Goal: Contribute content: Add original content to the website for others to see

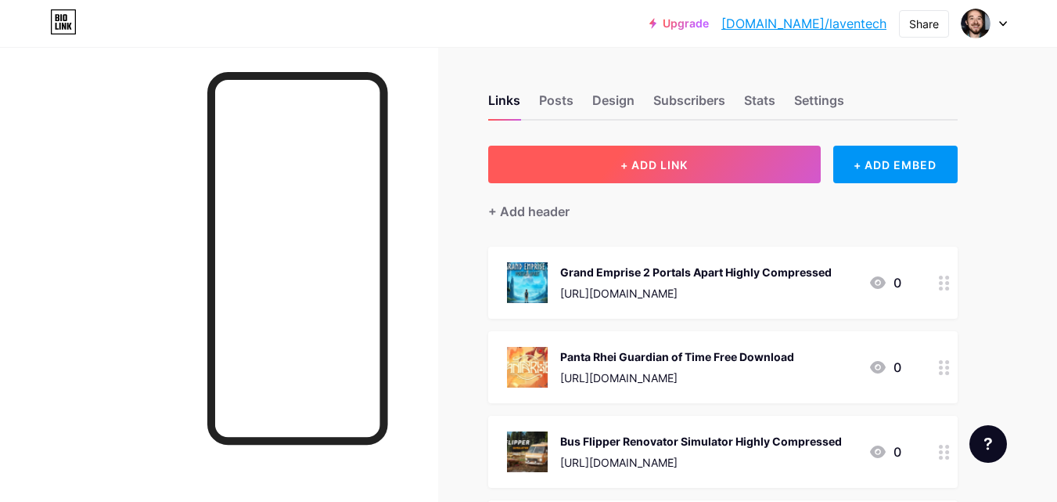
click at [537, 159] on button "+ ADD LINK" at bounding box center [654, 165] width 333 height 38
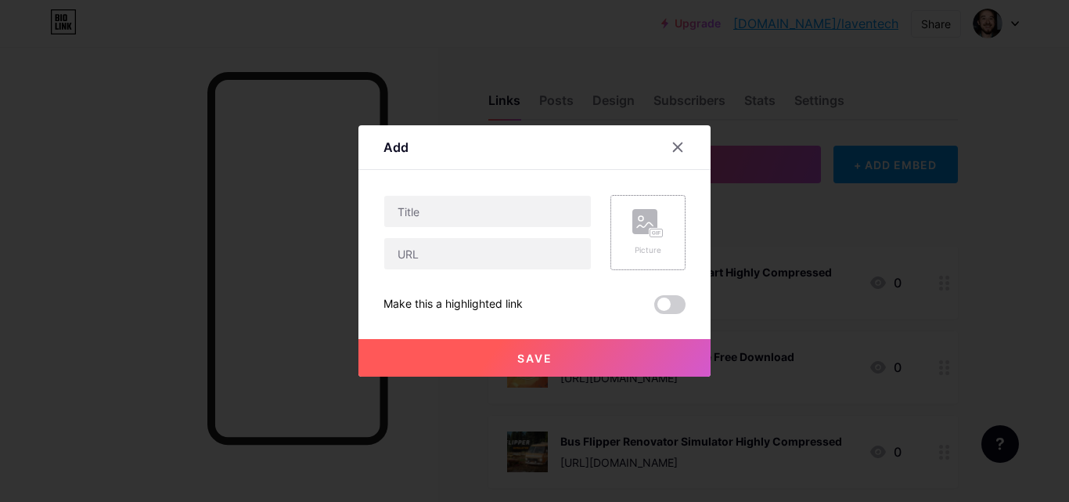
click at [660, 236] on rect at bounding box center [656, 233] width 13 height 8
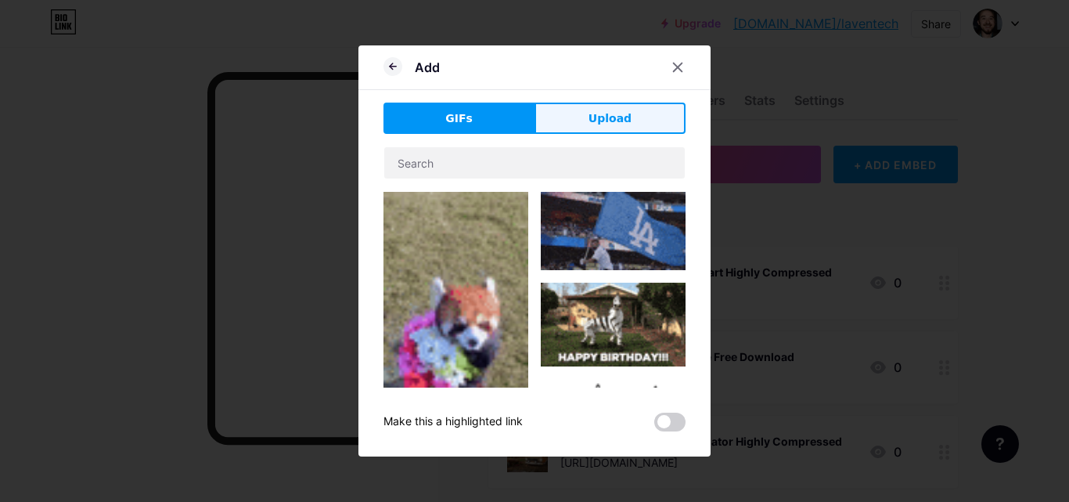
click at [540, 116] on button "Upload" at bounding box center [609, 118] width 151 height 31
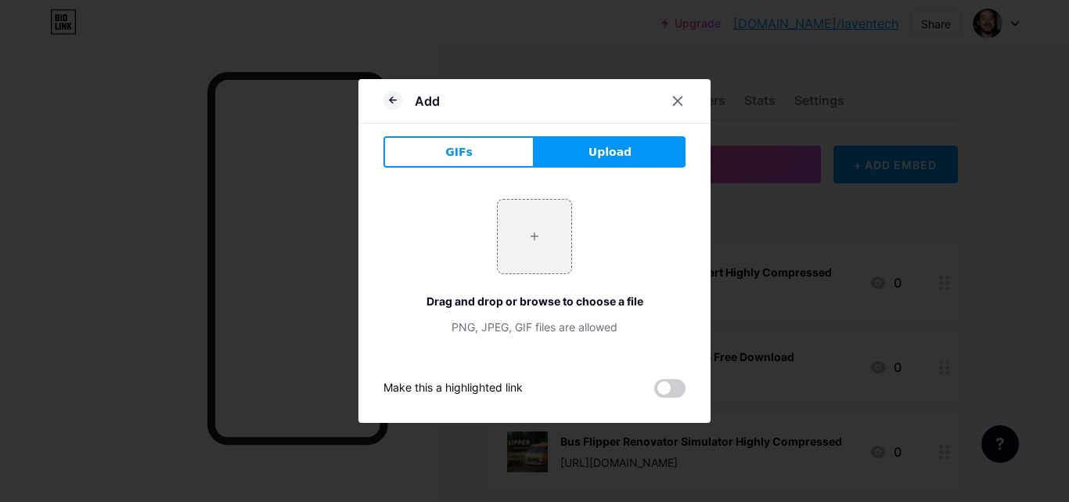
click at [544, 275] on div "+ Drag and drop or browse to choose a file PNG, JPEG, GIF files are allowed" at bounding box center [534, 267] width 302 height 136
click at [531, 238] on input "file" at bounding box center [535, 237] width 74 height 74
type input "C:\fakepath\nick toon1_1_11zon_1_11zon.webp"
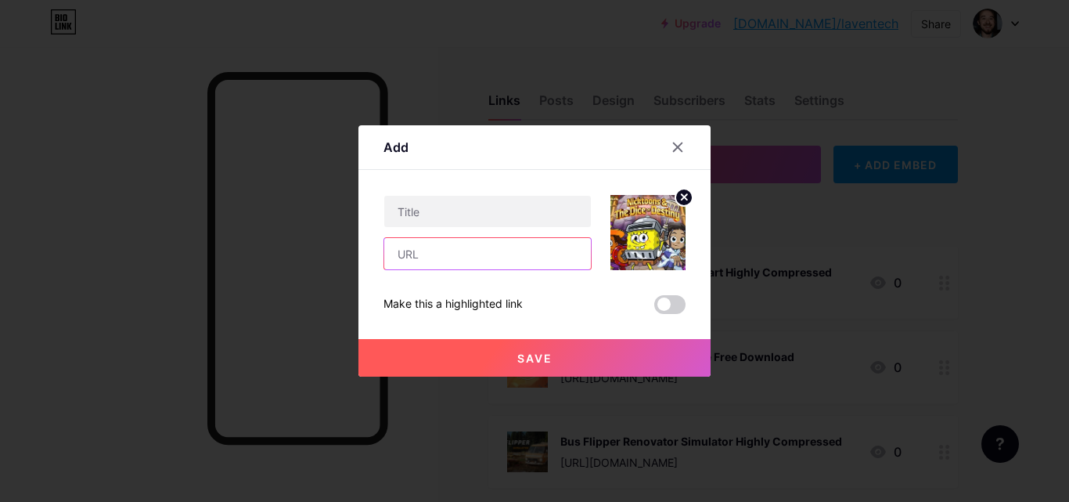
click at [425, 259] on input "text" at bounding box center [487, 253] width 207 height 31
paste input "[URL][DOMAIN_NAME]"
type input "[URL][DOMAIN_NAME]"
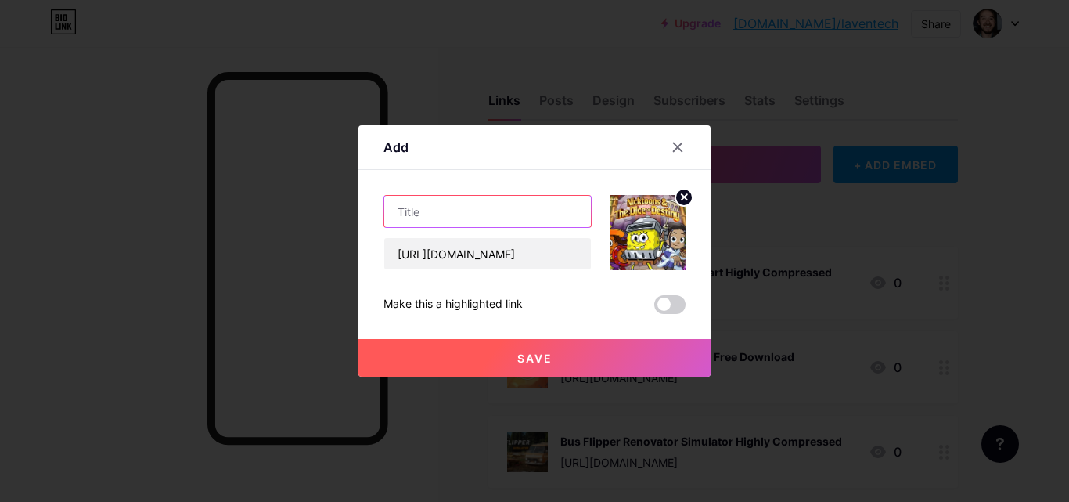
click at [527, 206] on input "text" at bounding box center [487, 211] width 207 height 31
paste input "Nicktoons & The Dice of Destiny Free Download"
type input "Nicktoons & The Dice of Destiny Free Download"
click at [511, 359] on button "Save" at bounding box center [534, 358] width 352 height 38
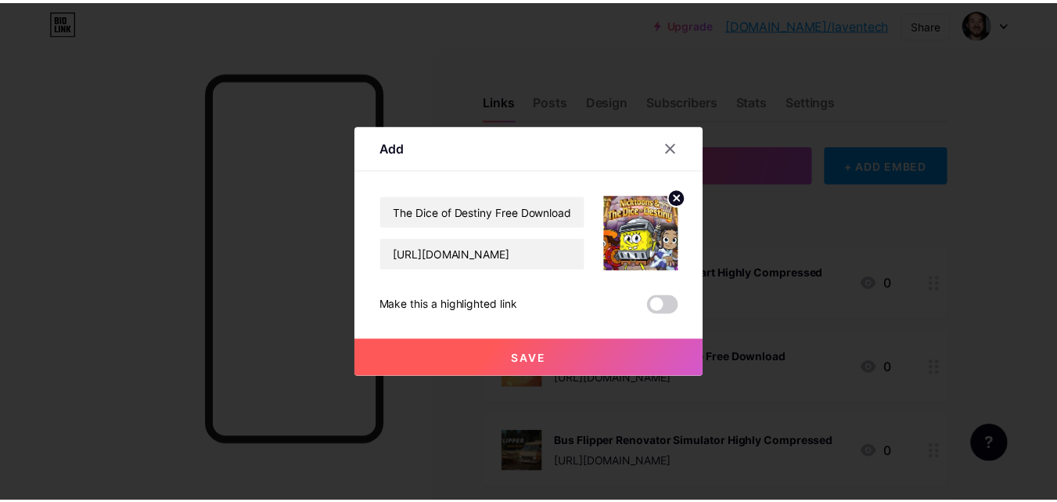
scroll to position [0, 0]
